Goal: Navigation & Orientation: Find specific page/section

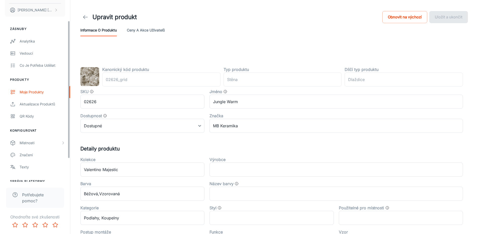
scroll to position [57, 0]
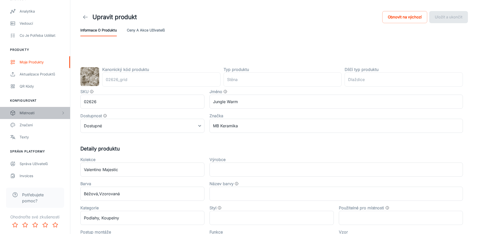
click at [20, 108] on div "Místnosti" at bounding box center [35, 113] width 70 height 12
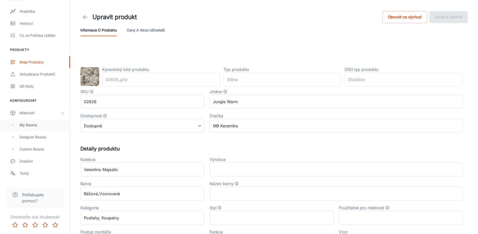
click at [31, 128] on div "My Rooms" at bounding box center [35, 125] width 70 height 12
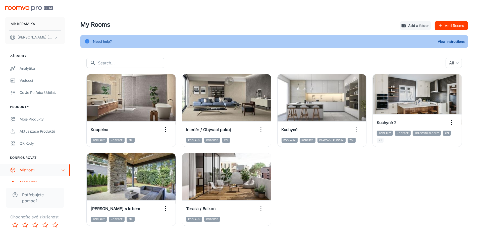
scroll to position [27, 0]
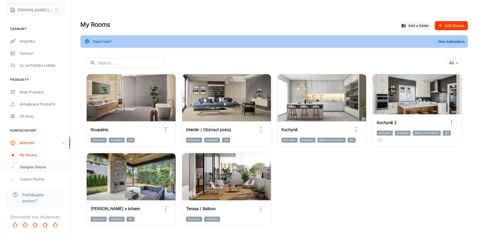
click at [40, 169] on div "Designer Rooms" at bounding box center [35, 167] width 70 height 12
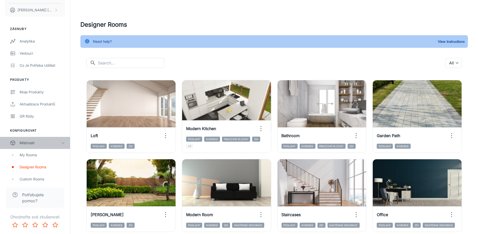
click at [41, 142] on div "Místnosti" at bounding box center [40, 143] width 41 height 6
click at [27, 63] on div "Co je potřeba udělat:" at bounding box center [42, 66] width 45 height 6
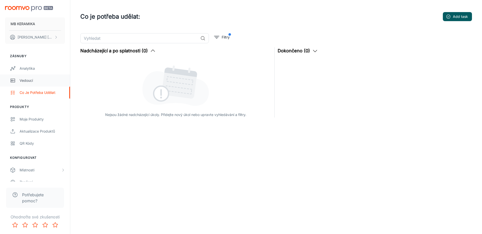
click at [26, 81] on div "Vedoucí" at bounding box center [42, 81] width 45 height 6
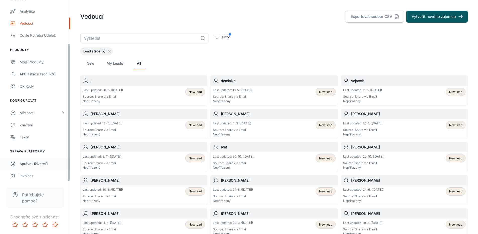
scroll to position [35, 0]
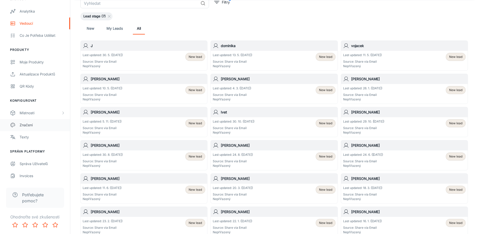
click at [26, 129] on link "Značení" at bounding box center [35, 125] width 70 height 12
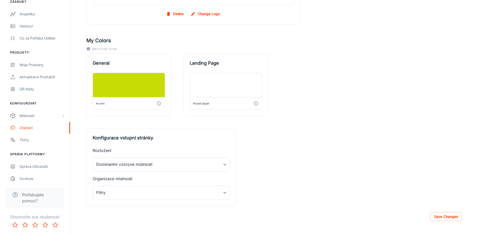
scroll to position [147, 0]
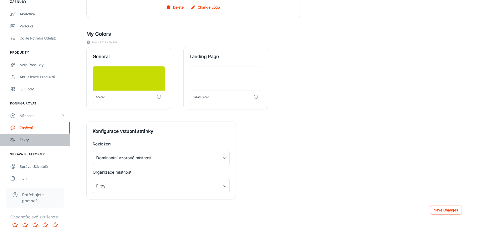
click at [29, 140] on div "Texty" at bounding box center [42, 140] width 45 height 6
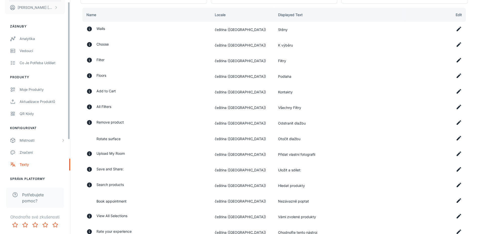
scroll to position [3, 0]
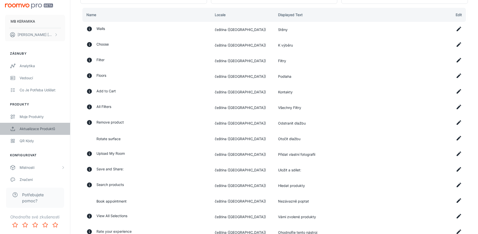
click at [33, 132] on link "Aktualizace produktů" at bounding box center [35, 129] width 70 height 12
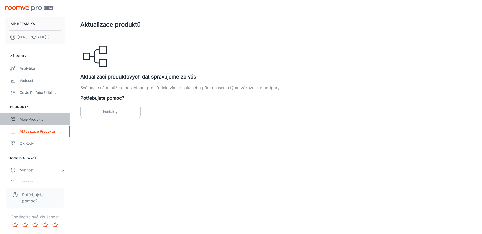
click at [36, 117] on div "Moje produkty" at bounding box center [42, 119] width 45 height 6
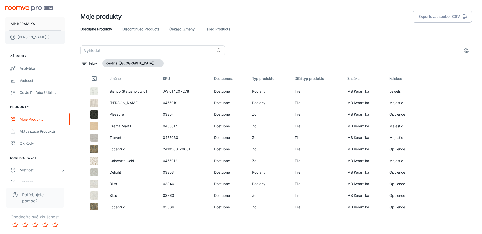
click at [42, 39] on button "[PERSON_NAME]" at bounding box center [35, 37] width 60 height 13
click at [24, 68] on div at bounding box center [241, 117] width 482 height 234
click at [24, 68] on div "Analytika" at bounding box center [42, 69] width 45 height 6
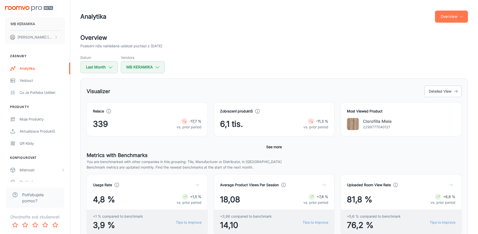
click at [455, 22] on button "Overview" at bounding box center [451, 17] width 33 height 12
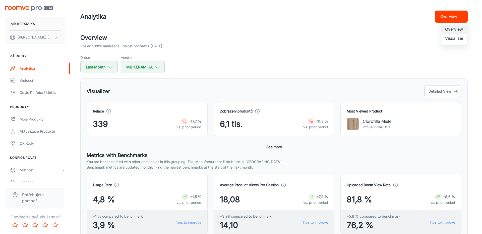
click at [332, 26] on div at bounding box center [241, 117] width 482 height 234
